Goal: Task Accomplishment & Management: Manage account settings

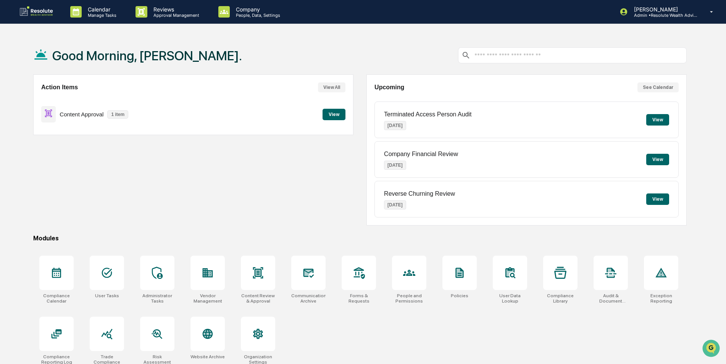
click at [333, 113] on button "View" at bounding box center [334, 114] width 23 height 11
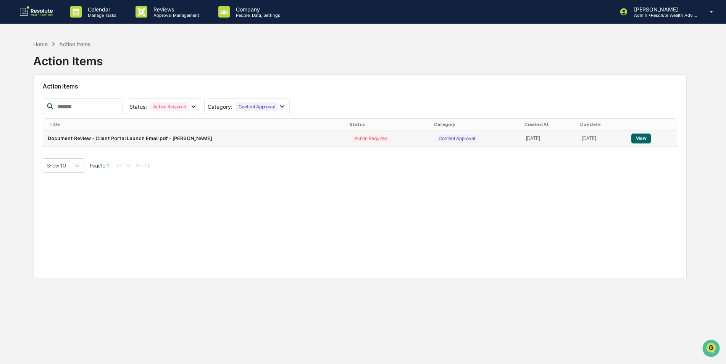
click at [644, 138] on button "View" at bounding box center [641, 139] width 19 height 10
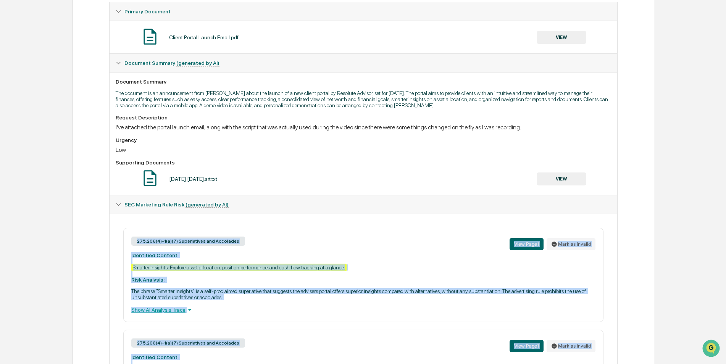
scroll to position [236, 0]
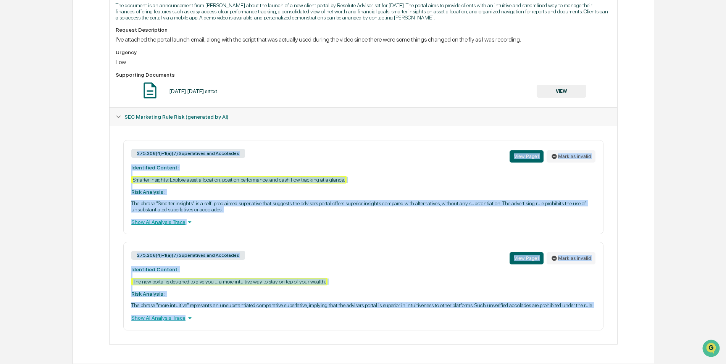
drag, startPoint x: 127, startPoint y: 298, endPoint x: 411, endPoint y: 375, distance: 294.2
copy div "275.206(4)-1(a)(7) Superlatives and Accolades View Page 1 [PERSON_NAME] as inva…"
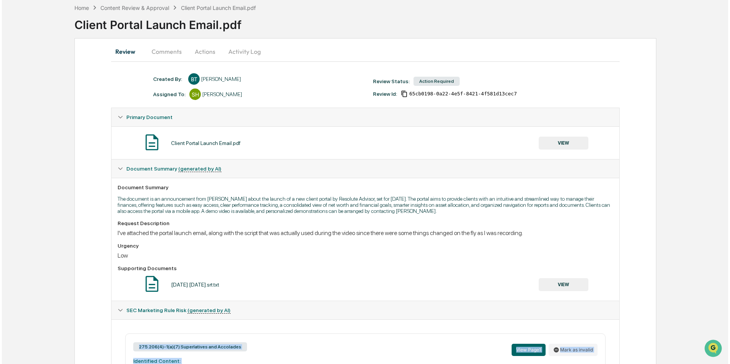
scroll to position [0, 0]
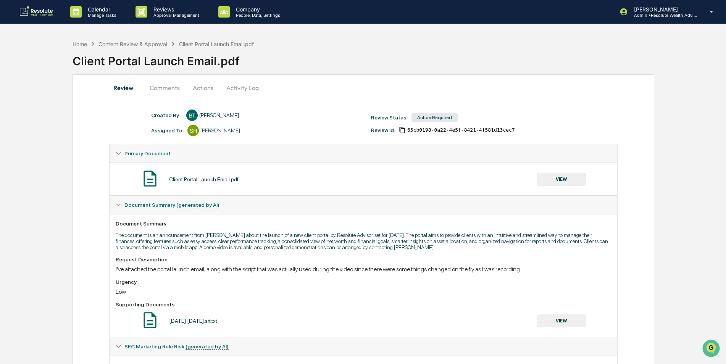
click at [201, 87] on button "Actions" at bounding box center [203, 88] width 34 height 18
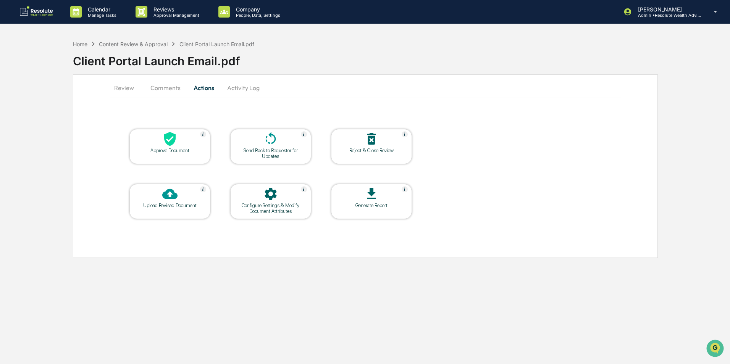
click at [256, 152] on div "Send Back to Requestor for Updates" at bounding box center [270, 153] width 69 height 11
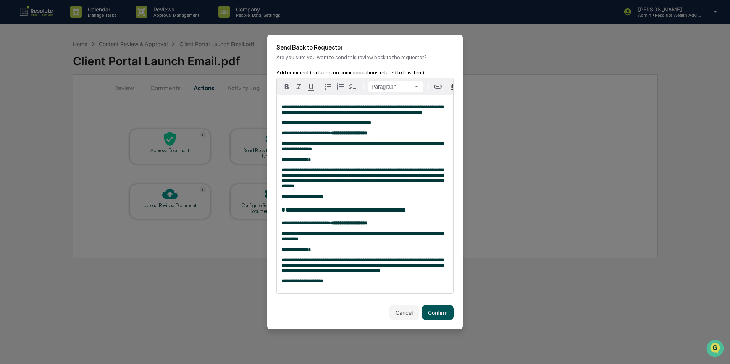
click at [439, 320] on button "Confirm" at bounding box center [438, 312] width 32 height 15
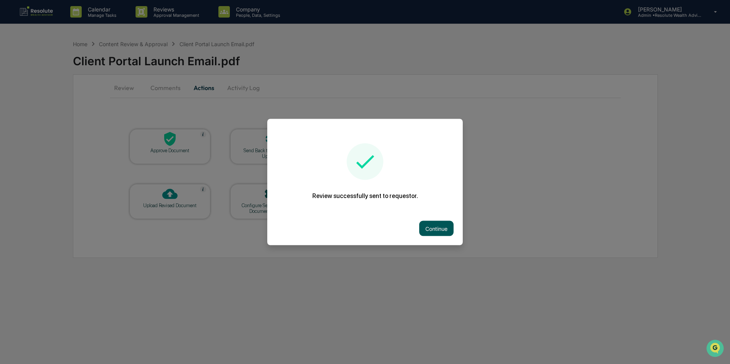
click at [430, 230] on button "Continue" at bounding box center [436, 228] width 34 height 15
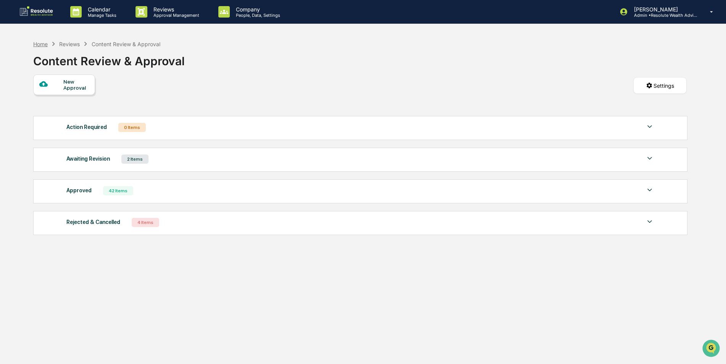
click at [38, 44] on div "Home" at bounding box center [40, 44] width 15 height 6
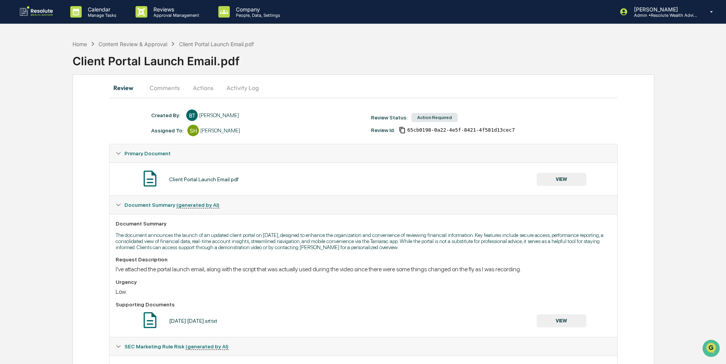
click at [205, 87] on button "Actions" at bounding box center [203, 88] width 34 height 18
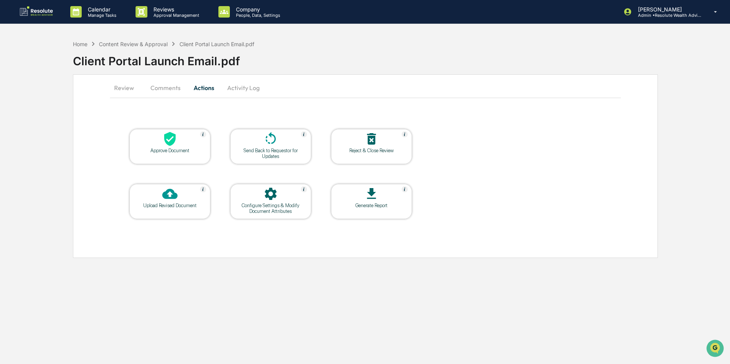
click at [183, 135] on div at bounding box center [170, 139] width 76 height 16
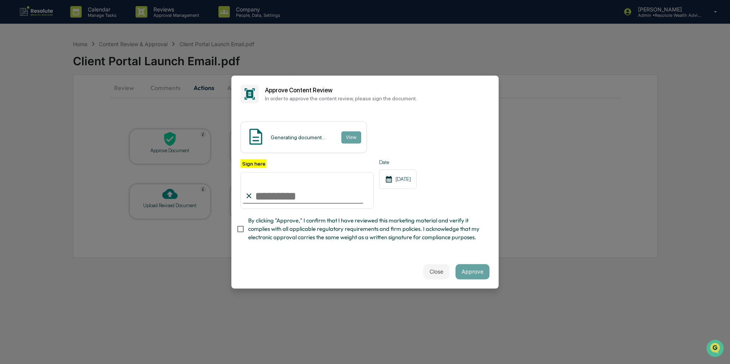
click at [282, 200] on input "Sign here" at bounding box center [307, 190] width 133 height 37
type input "**********"
click at [468, 275] on button "Approve" at bounding box center [473, 271] width 34 height 15
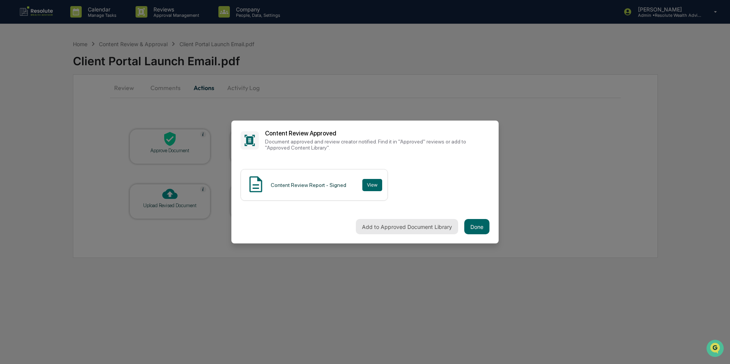
click at [391, 230] on button "Add to Approved Document Library" at bounding box center [407, 226] width 102 height 15
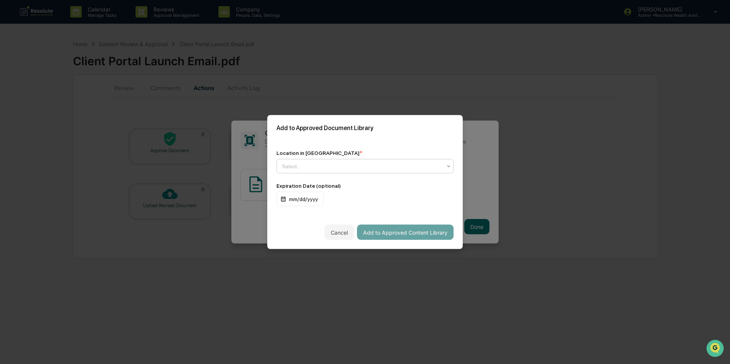
click at [347, 164] on div at bounding box center [362, 167] width 160 height 8
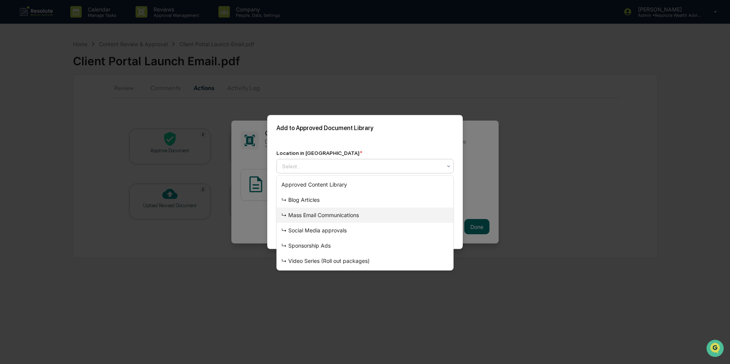
click at [331, 212] on div "↳ Mass Email Communications" at bounding box center [365, 215] width 176 height 15
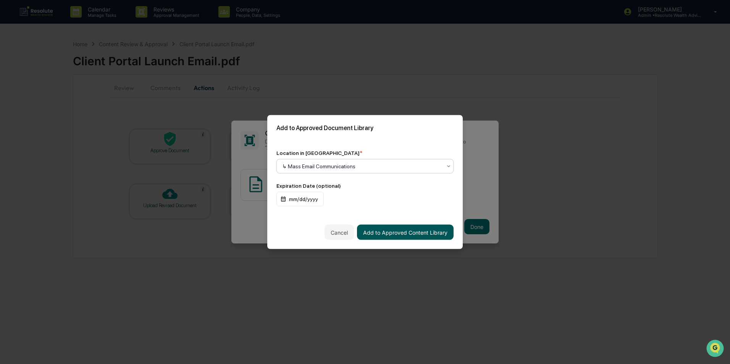
click at [399, 233] on button "Add to Approved Content Library" at bounding box center [405, 232] width 97 height 15
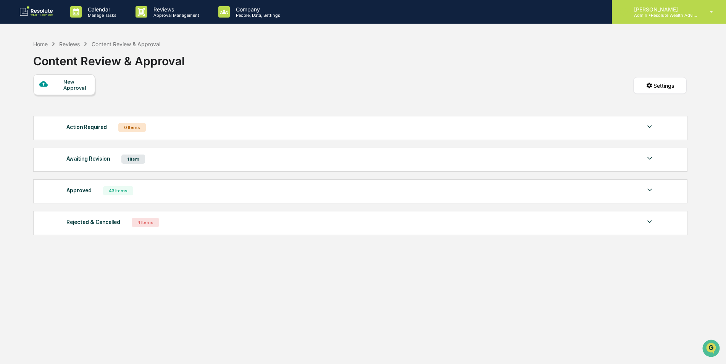
click at [666, 7] on p "[PERSON_NAME]" at bounding box center [663, 9] width 71 height 6
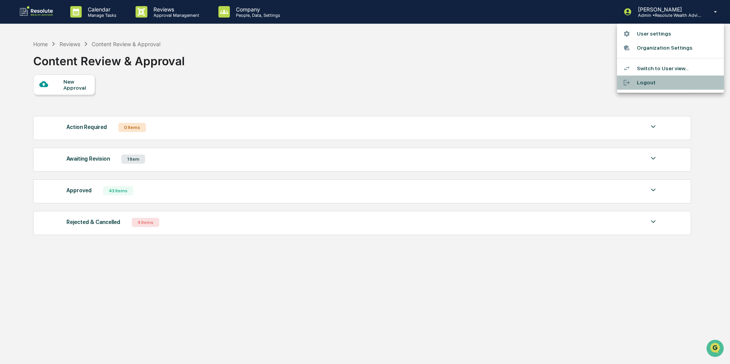
click at [645, 82] on li "Logout" at bounding box center [670, 83] width 107 height 14
